Goal: Find specific page/section: Find specific page/section

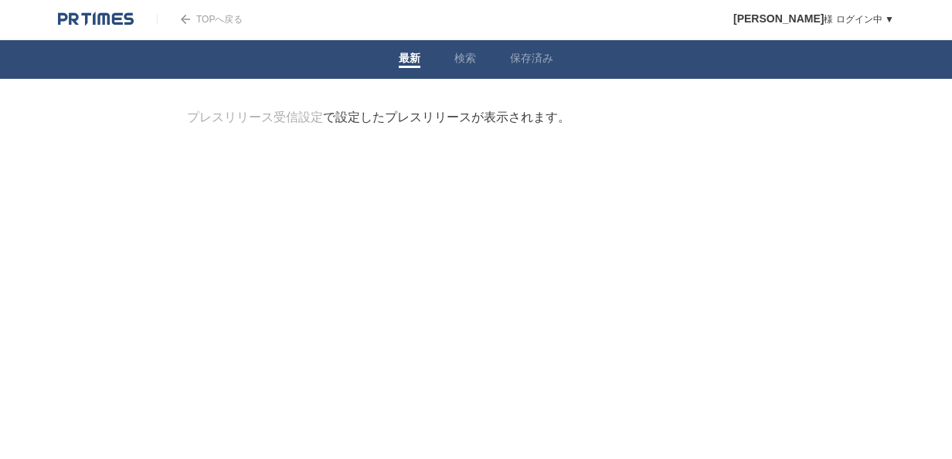
click at [206, 19] on link "TOPへ戻る" at bounding box center [200, 19] width 86 height 11
click at [482, 62] on li "検索" at bounding box center [465, 59] width 56 height 39
click at [518, 63] on link "保存済み" at bounding box center [531, 60] width 43 height 16
